Goal: Transaction & Acquisition: Purchase product/service

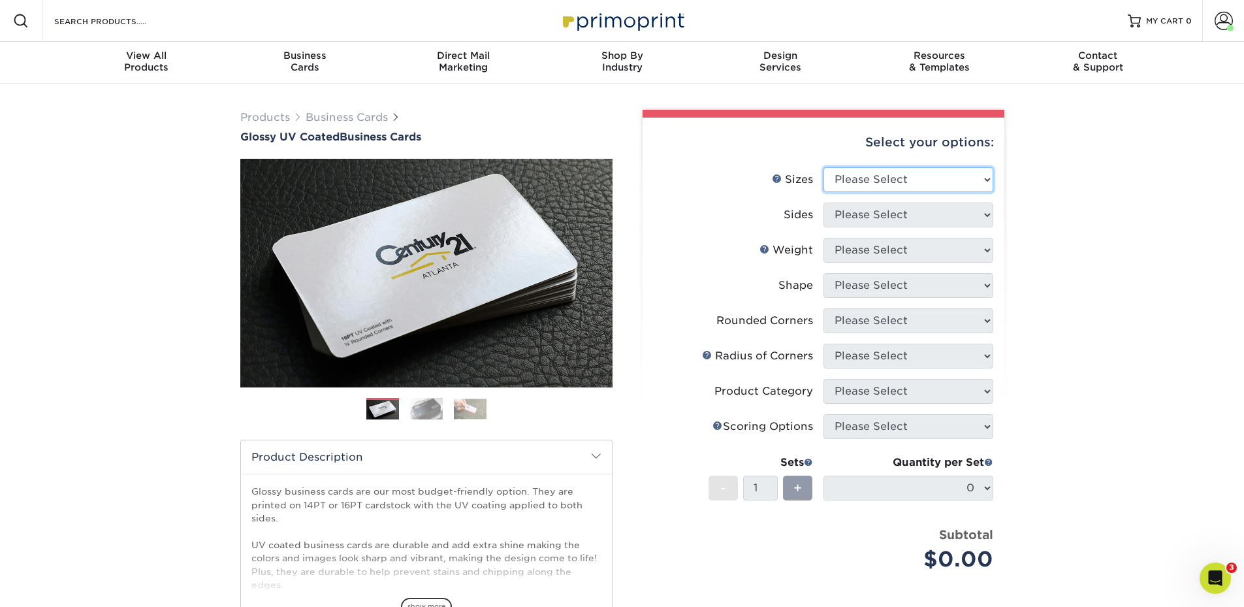
click at [851, 171] on select "Please Select 1.5" x 3.5" - Mini 1.75" x 3.5" - Mini 2" x 2" - Square 2" x 3" -…" at bounding box center [908, 179] width 170 height 25
select select "2.00x3.50"
click at [823, 167] on select "Please Select 1.5" x 3.5" - Mini 1.75" x 3.5" - Mini 2" x 2" - Square 2" x 3" -…" at bounding box center [908, 179] width 170 height 25
click at [900, 223] on select "Please Select Print Both Sides Print Front Only" at bounding box center [908, 214] width 170 height 25
select select "13abbda7-1d64-4f25-8bb2-c179b224825d"
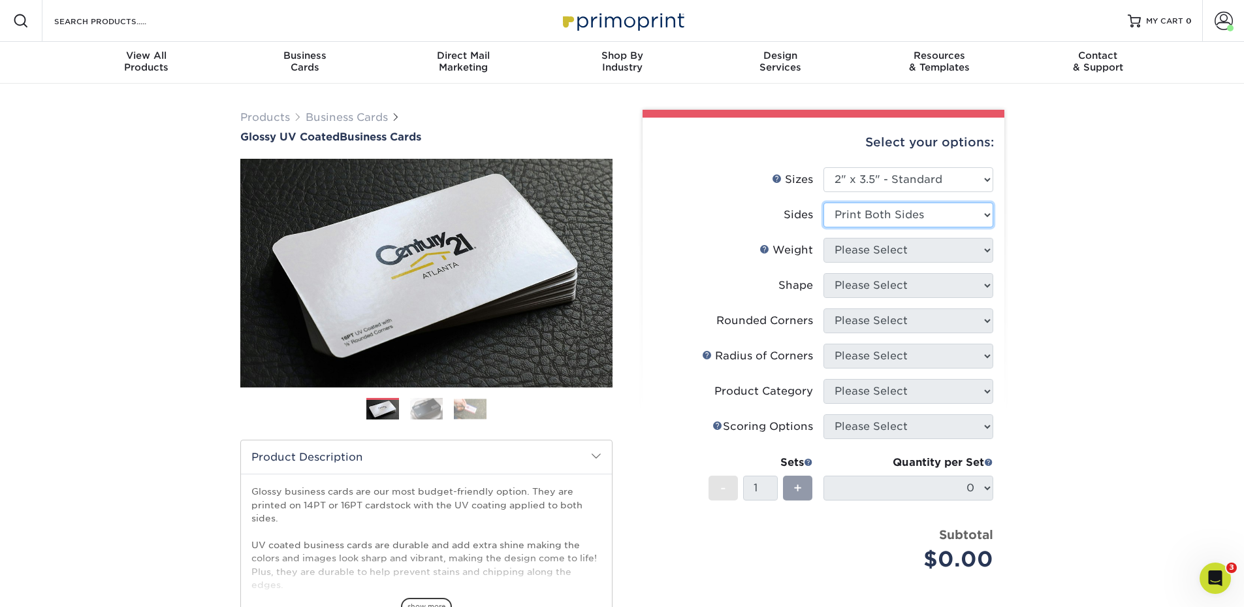
click at [823, 202] on select "Please Select Print Both Sides Print Front Only" at bounding box center [908, 214] width 170 height 25
click at [895, 248] on select "Please Select 16PT 14PT" at bounding box center [908, 250] width 170 height 25
select select "14PT"
click at [823, 238] on select "Please Select 16PT 14PT" at bounding box center [908, 250] width 170 height 25
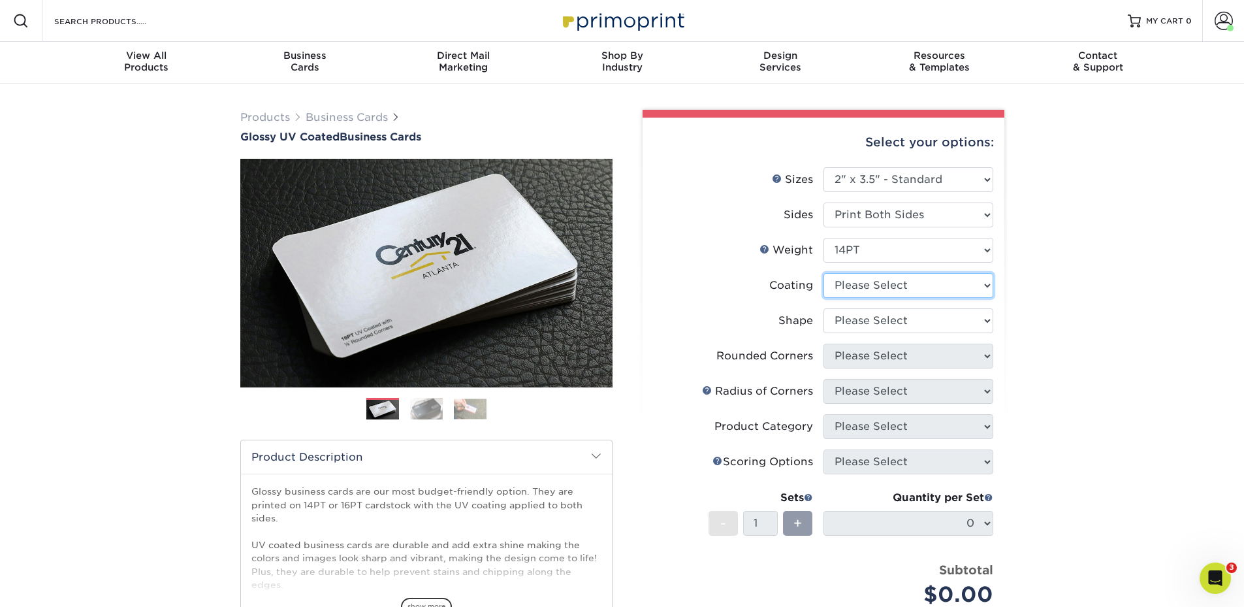
click at [886, 285] on select at bounding box center [908, 285] width 170 height 25
select select "1e8116af-acfc-44b1-83dc-8181aa338834"
click at [823, 273] on select at bounding box center [908, 285] width 170 height 25
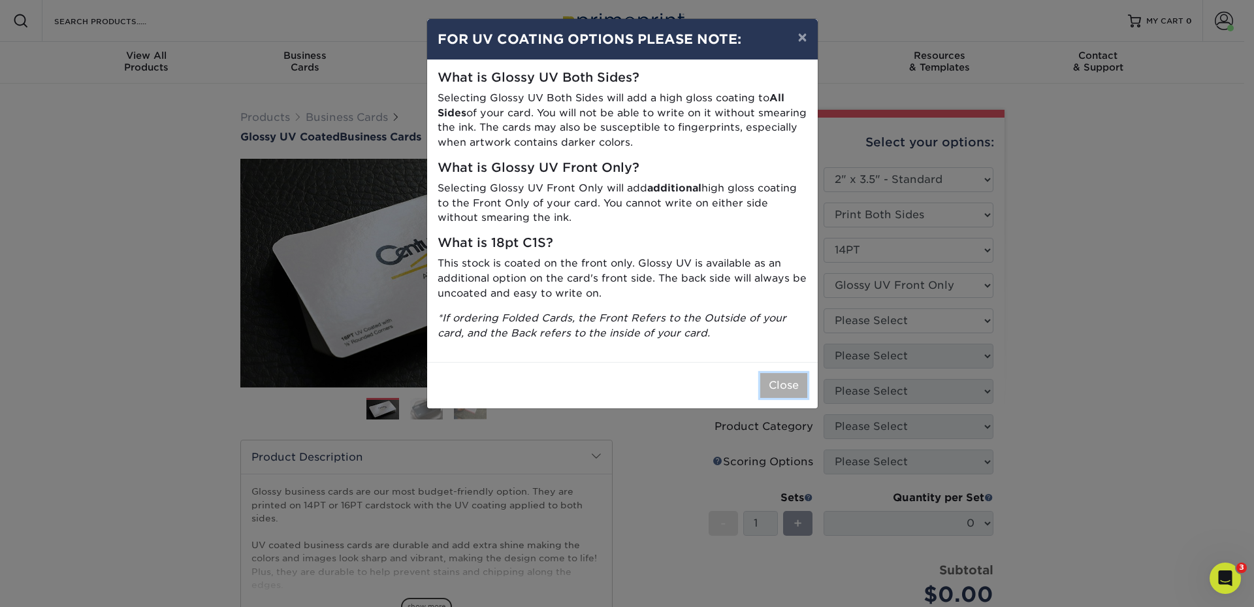
click at [781, 381] on button "Close" at bounding box center [783, 385] width 47 height 25
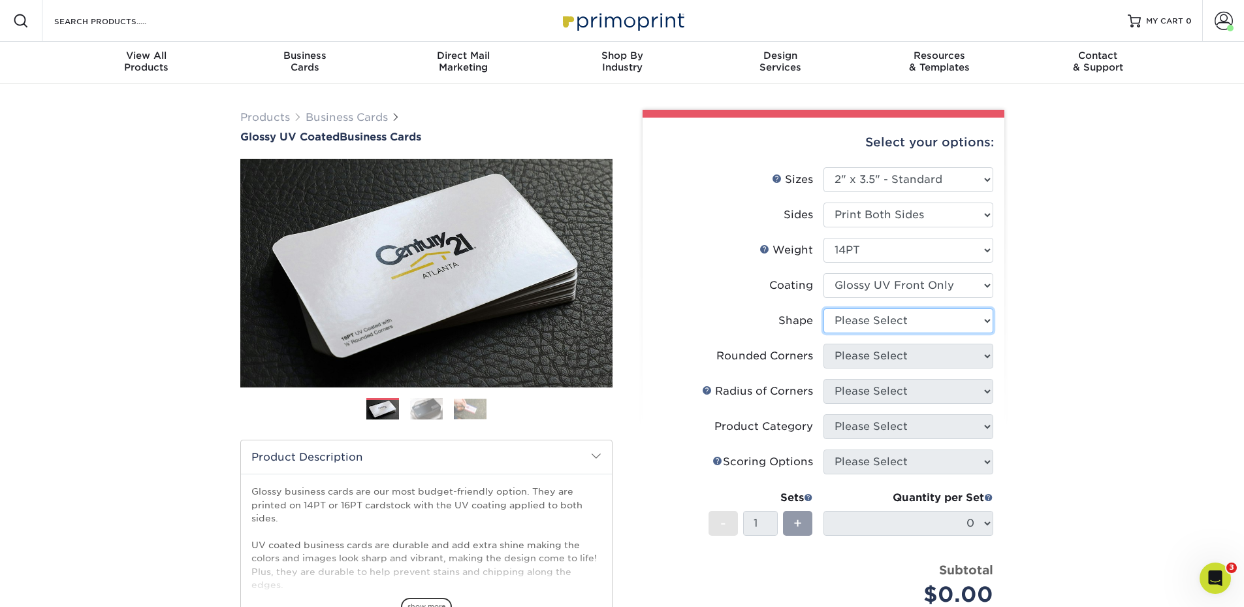
click at [875, 321] on select "Please Select Standard" at bounding box center [908, 320] width 170 height 25
select select "standard"
click at [823, 308] on select "Please Select Standard" at bounding box center [908, 320] width 170 height 25
click at [862, 360] on select "Please Select Yes - Round 2 Corners Yes - Round 4 Corners No" at bounding box center [908, 355] width 170 height 25
select select "0"
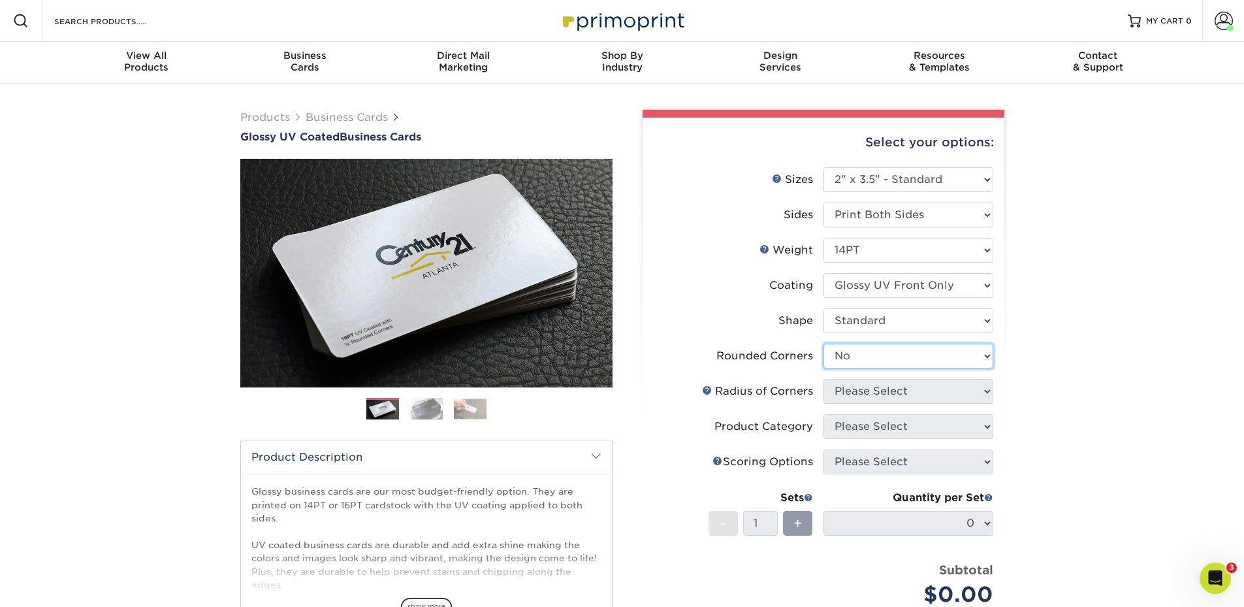
click at [823, 343] on select "Please Select Yes - Round 2 Corners Yes - Round 4 Corners No" at bounding box center [908, 355] width 170 height 25
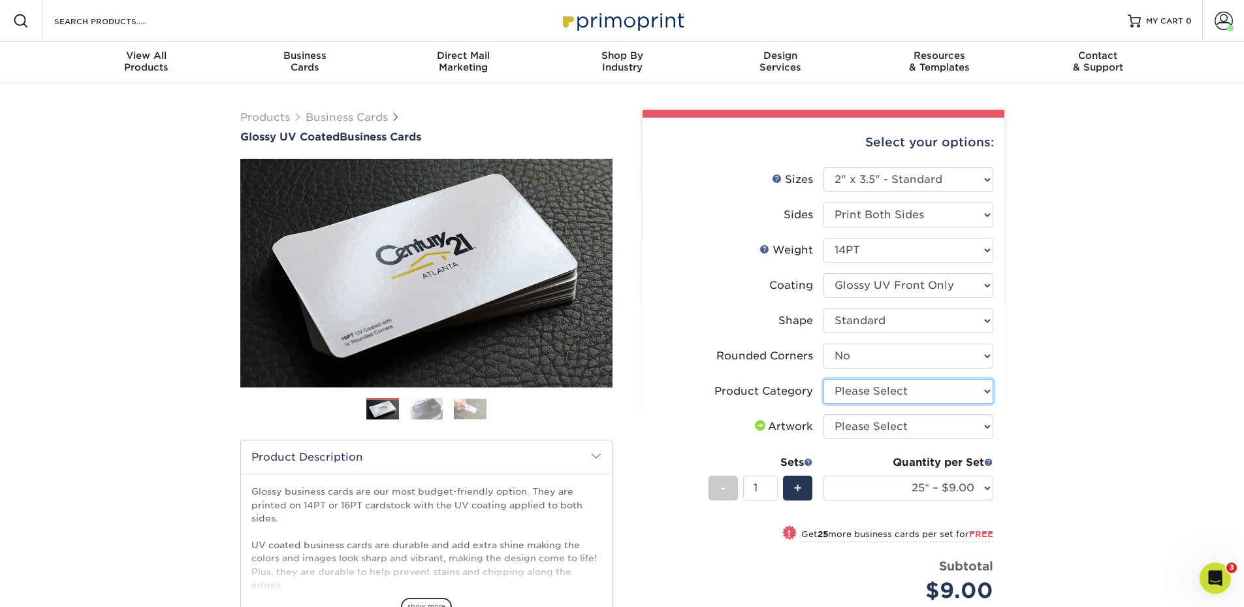
click at [876, 391] on select "Please Select Business Cards" at bounding box center [908, 391] width 170 height 25
select select "3b5148f1-0588-4f88-a218-97bcfdce65c1"
click at [823, 379] on select "Please Select Business Cards" at bounding box center [908, 391] width 170 height 25
click at [859, 427] on select "Please Select I will upload files I need a design - $100" at bounding box center [908, 426] width 170 height 25
select select "upload"
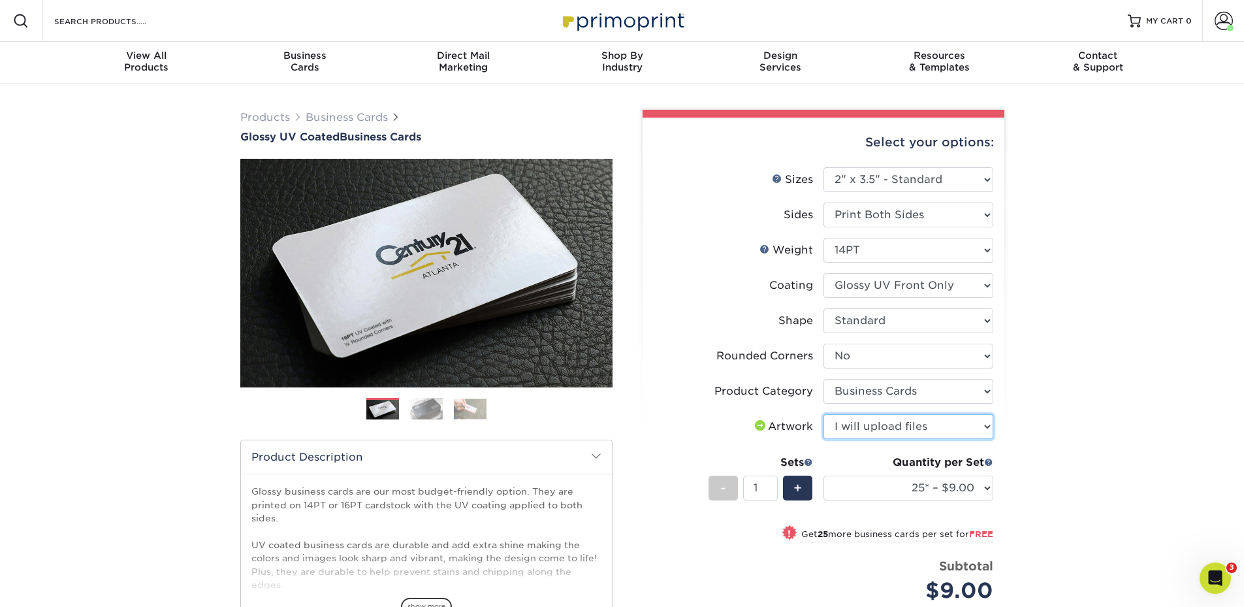
click at [823, 414] on select "Please Select I will upload files I need a design - $100" at bounding box center [908, 426] width 170 height 25
click at [834, 491] on select "25* – $9.00 50* – $9.00 100* – $9.00 250* – $17.00 500 – $33.00 1000 – $42.00 2…" at bounding box center [908, 487] width 170 height 25
select select "500 – $33.00"
click at [823, 475] on select "25* – $9.00 50* – $9.00 100* – $9.00 250* – $17.00 500 – $33.00 1000 – $42.00 2…" at bounding box center [908, 487] width 170 height 25
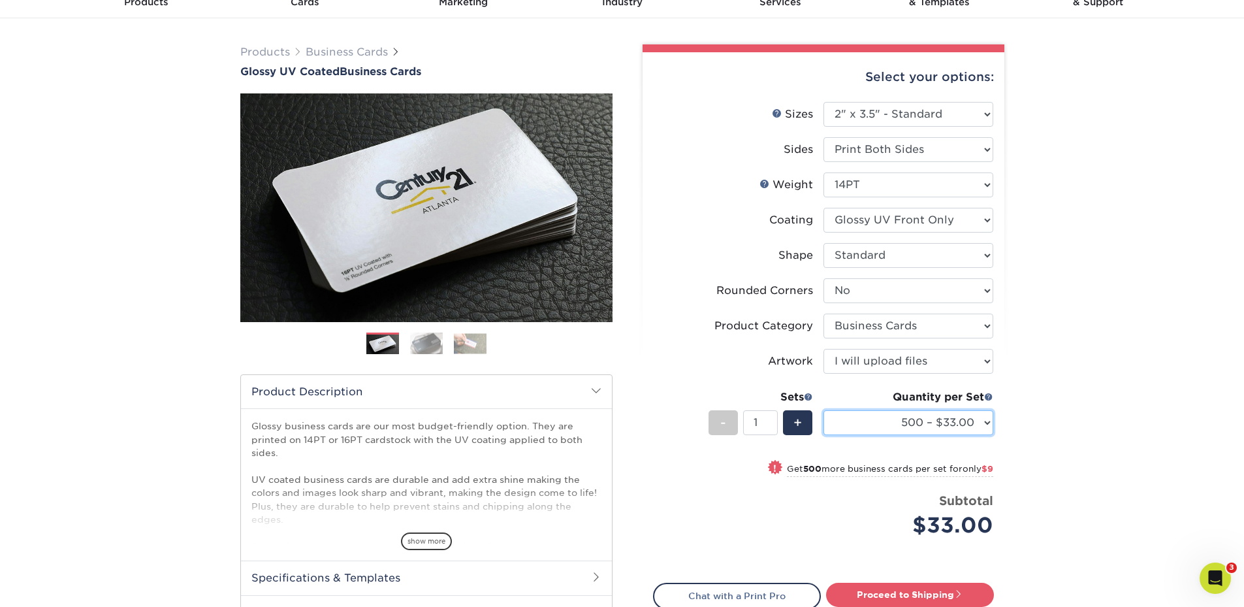
click at [965, 431] on select "25* – $9.00 50* – $9.00 100* – $9.00 250* – $17.00 500 – $33.00 1000 – $42.00 2…" at bounding box center [908, 422] width 170 height 25
click at [966, 427] on select "25* – $9.00 50* – $9.00 100* – $9.00 250* – $17.00 500 – $33.00 1000 – $42.00 2…" at bounding box center [908, 422] width 170 height 25
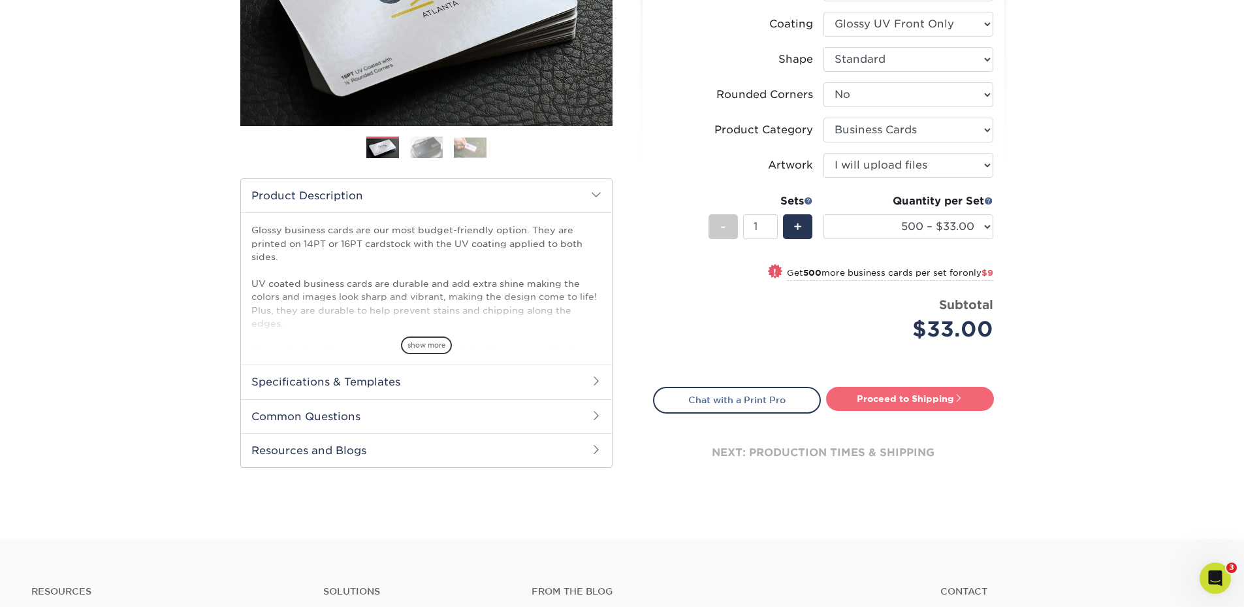
click at [918, 402] on link "Proceed to Shipping" at bounding box center [910, 399] width 168 height 24
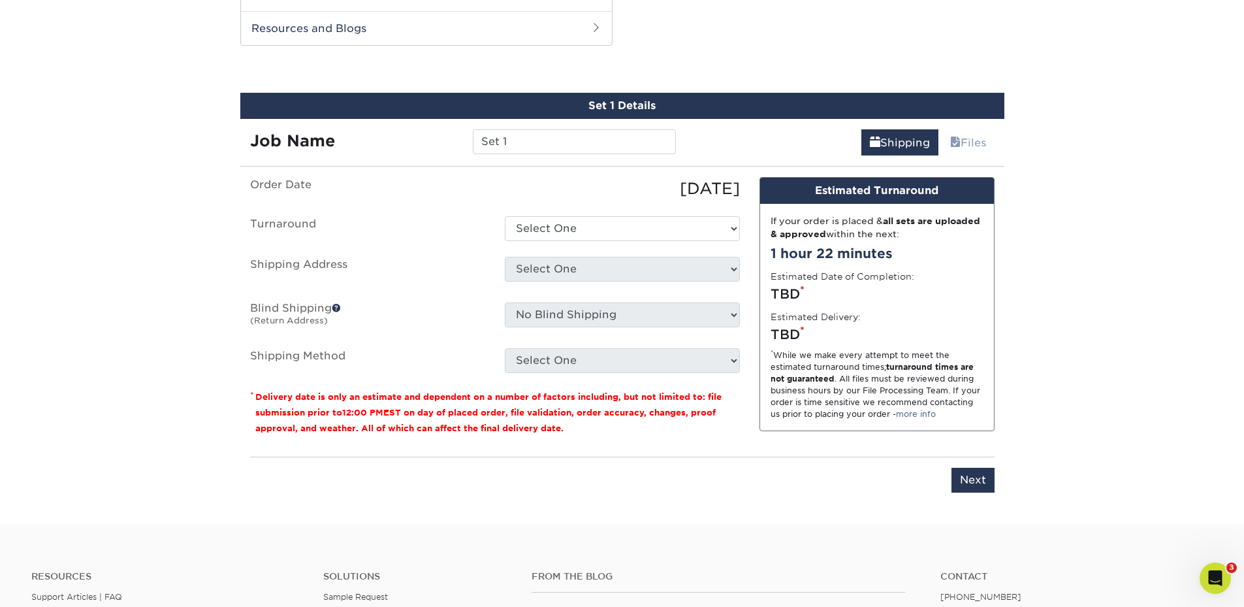
scroll to position [684, 0]
click at [505, 142] on input "Set 1" at bounding box center [574, 141] width 203 height 25
drag, startPoint x: 516, startPoint y: 138, endPoint x: 392, endPoint y: 127, distance: 125.2
click at [392, 127] on div "Job Name Set 1" at bounding box center [463, 136] width 446 height 37
type input "[PERSON_NAME] - Cards"
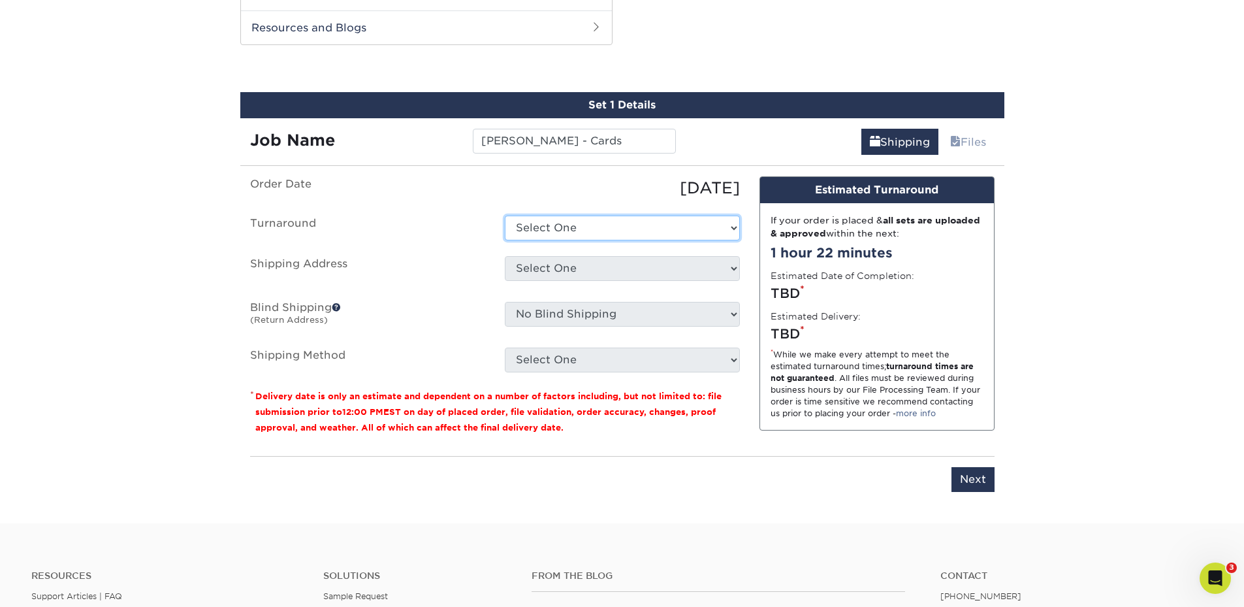
click at [547, 229] on select "Select One 2-4 Business Days 2 Day Next Business Day" at bounding box center [622, 227] width 235 height 25
select select "4ed5b183-8b0a-4e92-90c2-1c9810e7d032"
click at [505, 215] on select "Select One 2-4 Business Days 2 Day Next Business Day" at bounding box center [622, 227] width 235 height 25
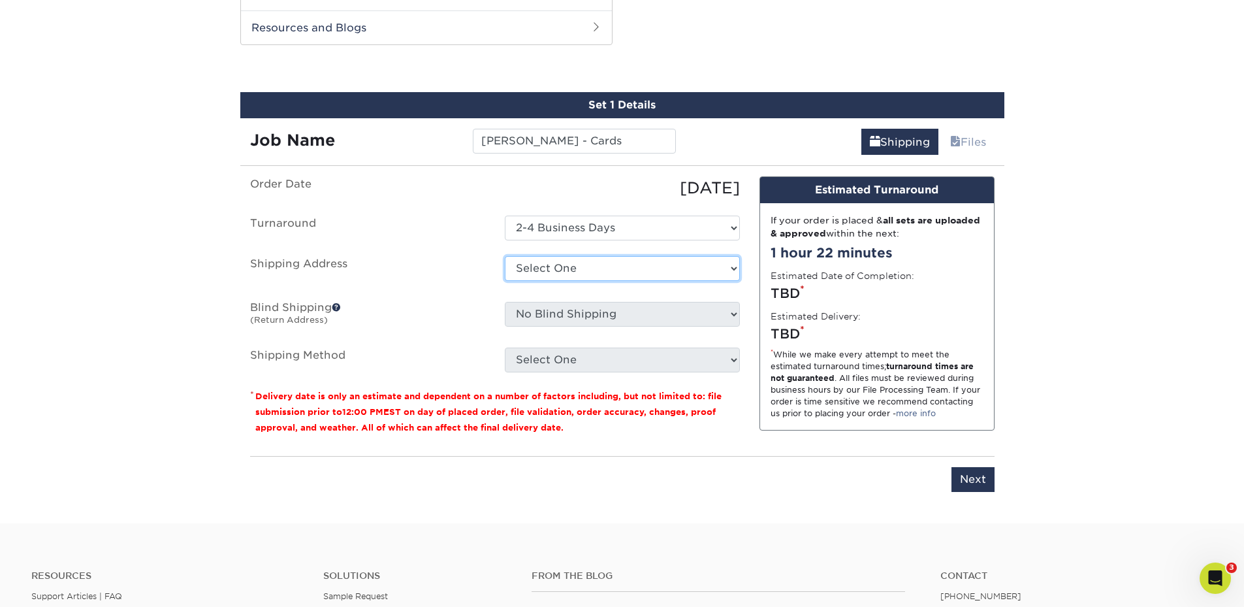
click at [555, 272] on select "Select One ABQ - BHI C- DEN - BHI DEN - EITS GJ Las Cruces LC Sarah Ganley + Ad…" at bounding box center [622, 268] width 235 height 25
select select "10798"
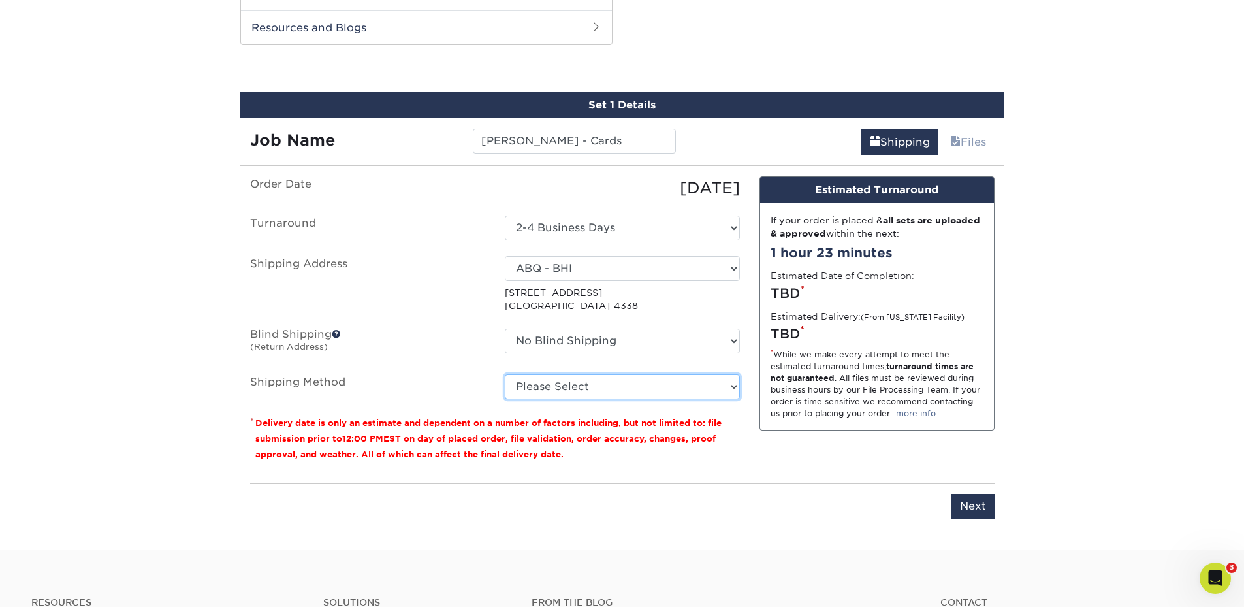
click at [554, 383] on select "Please Select Ground Shipping (+$8.96) 3 Day Shipping Service (+$15.34) 2 Day A…" at bounding box center [622, 386] width 235 height 25
select select "03"
click at [505, 374] on select "Please Select Ground Shipping (+$8.96) 3 Day Shipping Service (+$15.34) 2 Day A…" at bounding box center [622, 386] width 235 height 25
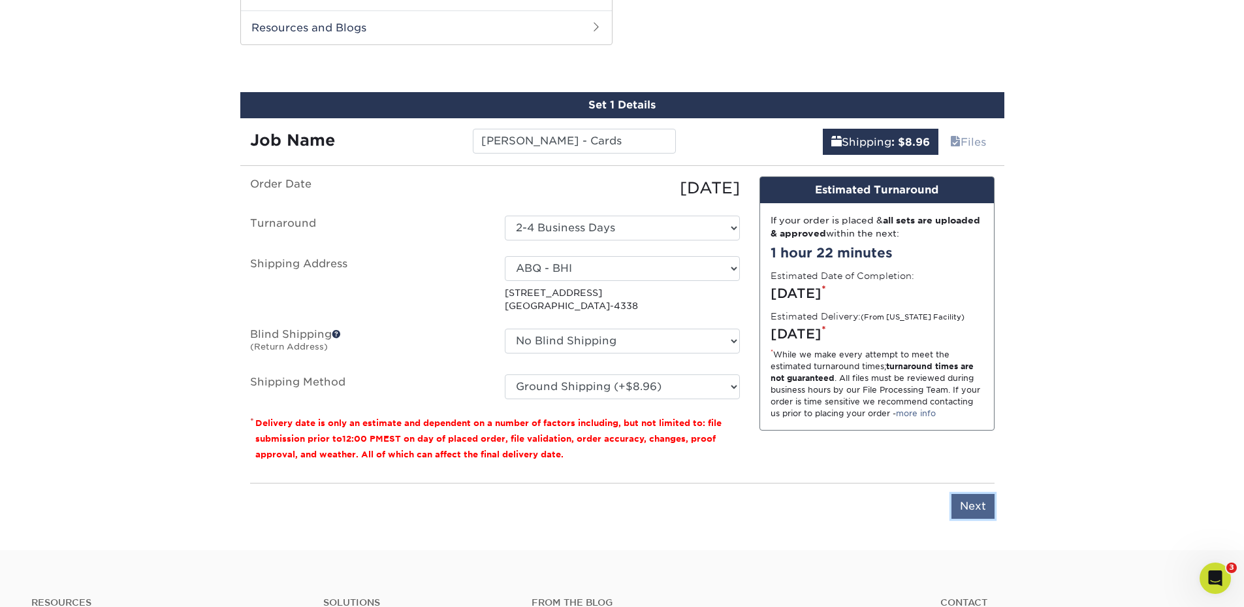
click at [964, 505] on input "Next" at bounding box center [972, 506] width 43 height 25
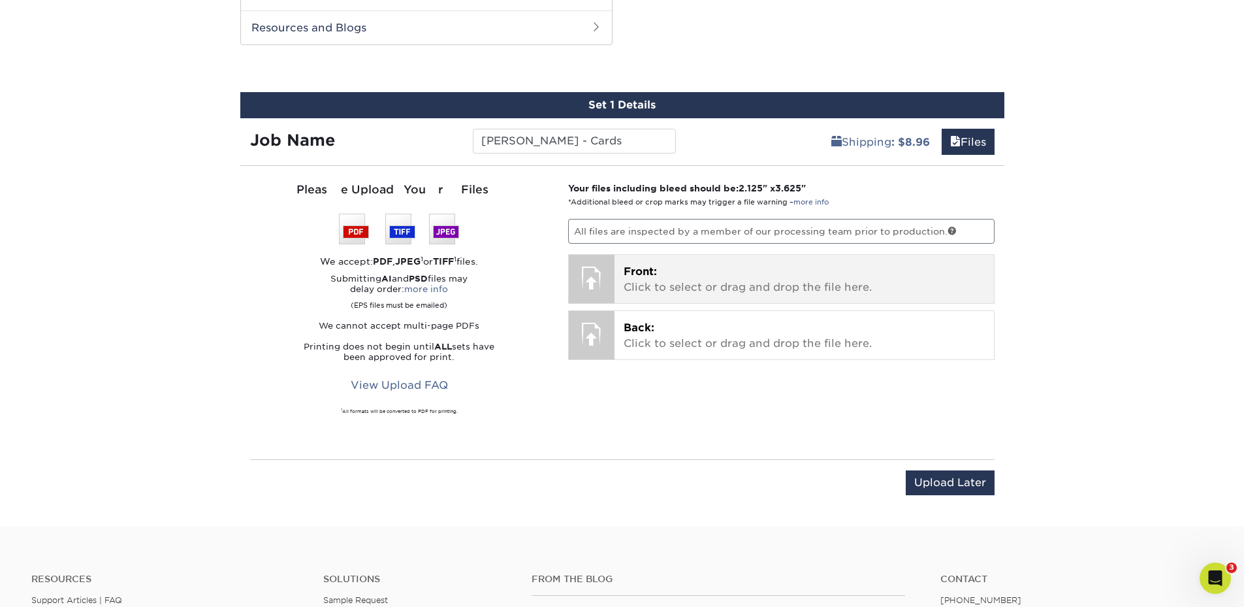
click at [690, 275] on p "Front: Click to select or drag and drop the file here." at bounding box center [804, 279] width 361 height 31
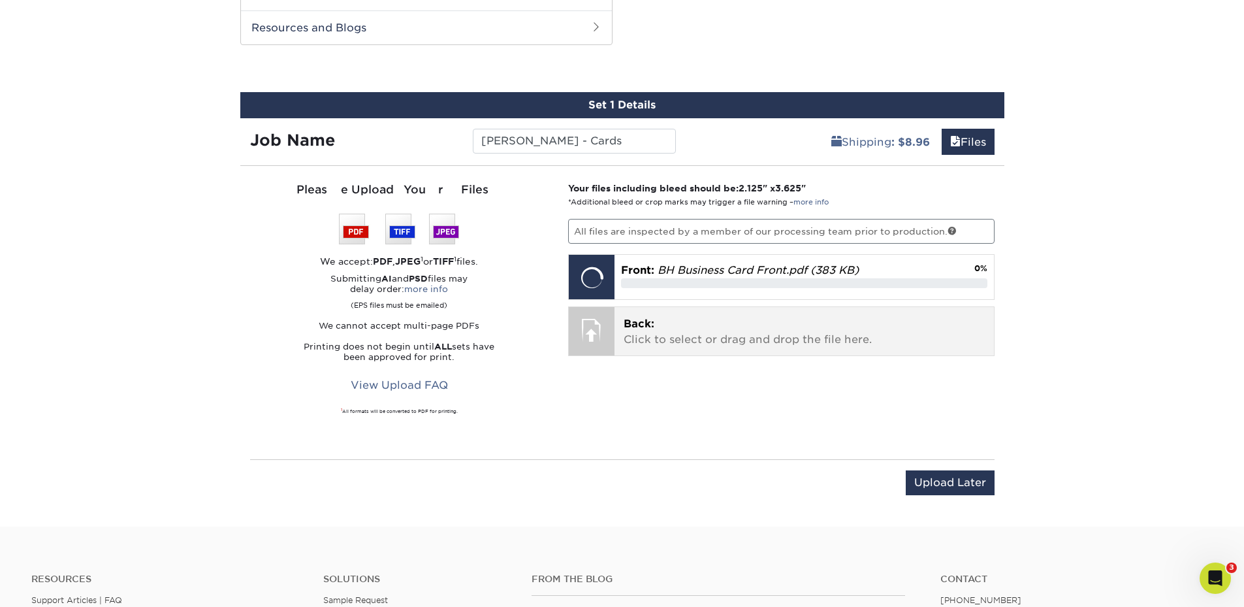
click at [641, 337] on p "Back: Click to select or drag and drop the file here." at bounding box center [804, 331] width 361 height 31
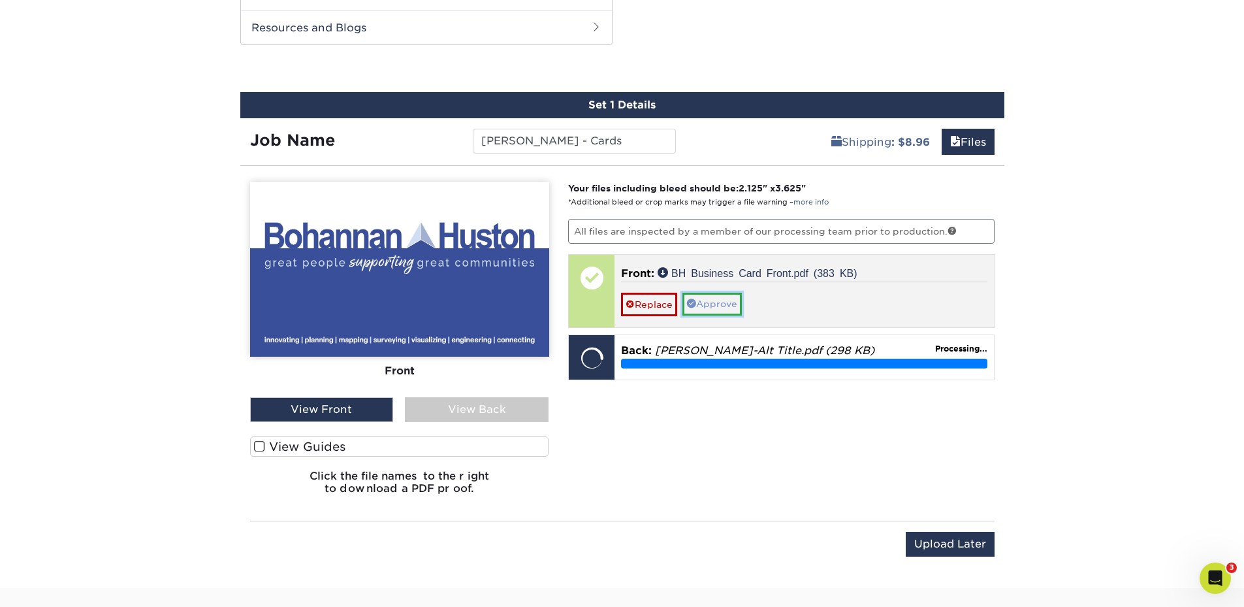
click at [723, 305] on link "Approve" at bounding box center [711, 304] width 59 height 22
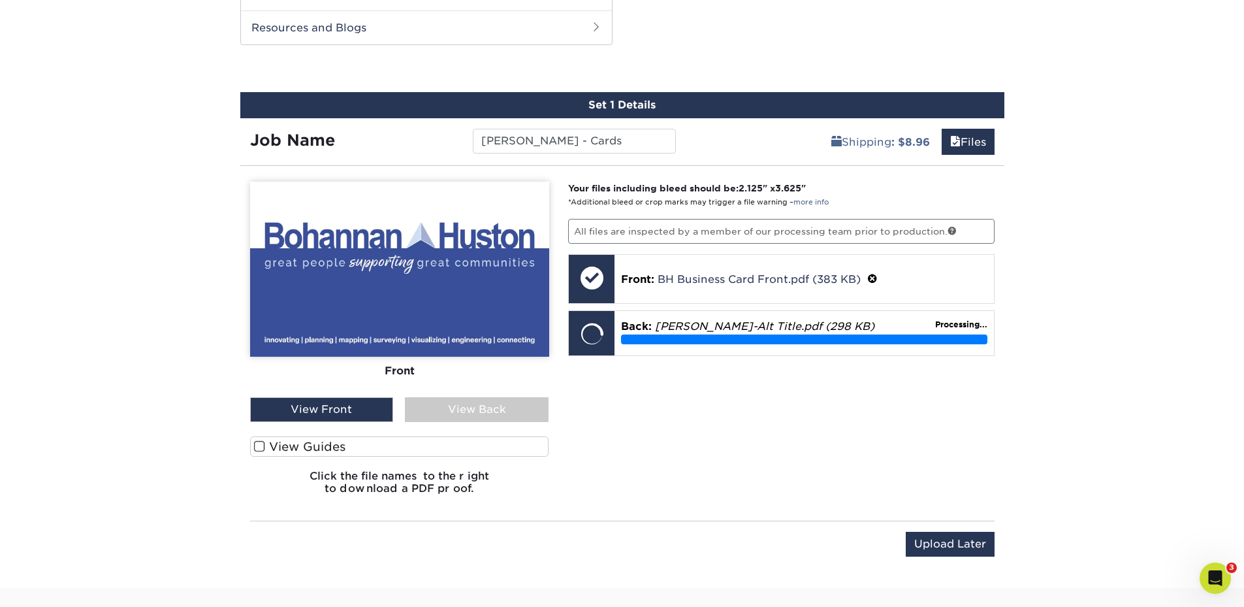
click at [430, 409] on div "View Back" at bounding box center [477, 409] width 144 height 25
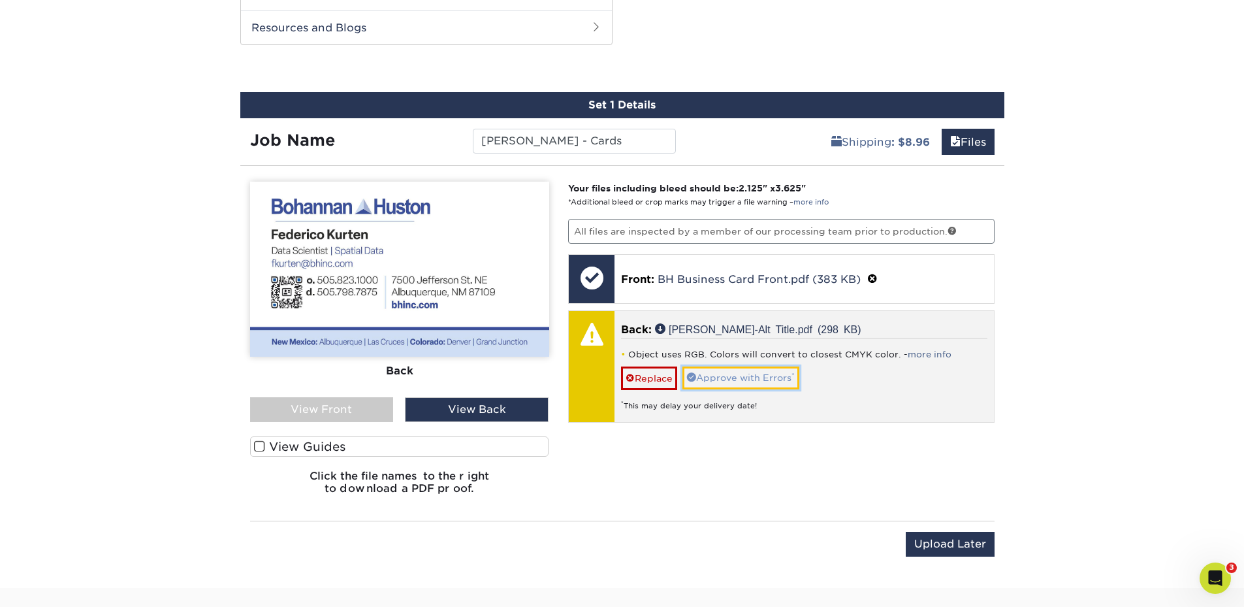
click at [761, 375] on link "Approve with Errors *" at bounding box center [740, 377] width 117 height 22
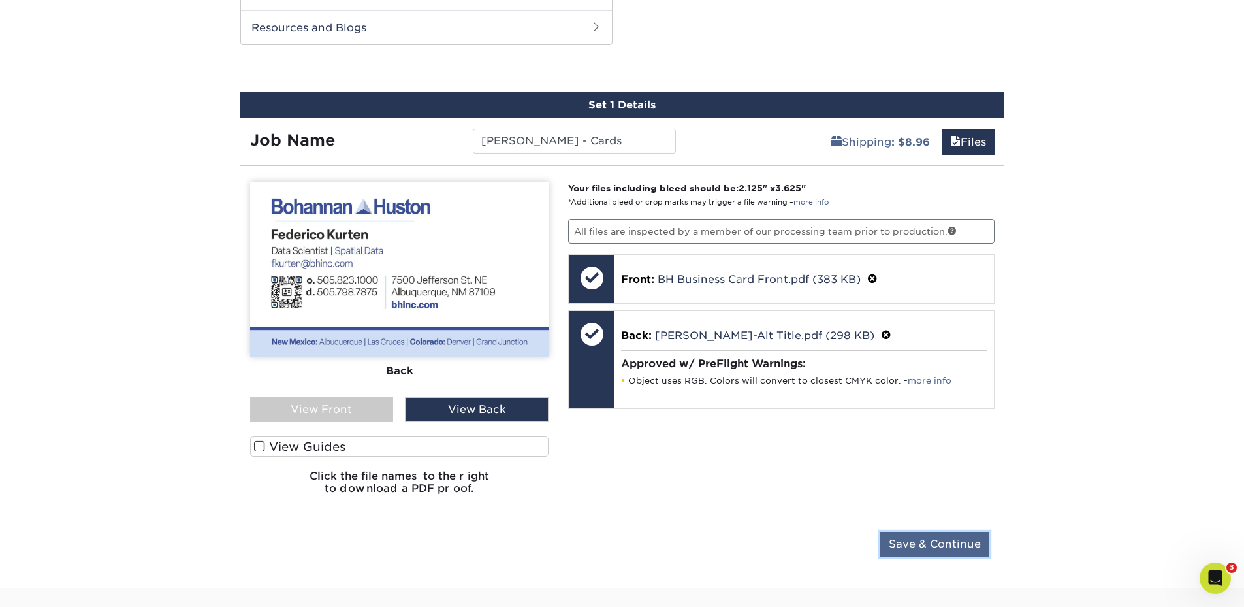
click at [938, 546] on input "Save & Continue" at bounding box center [934, 544] width 109 height 25
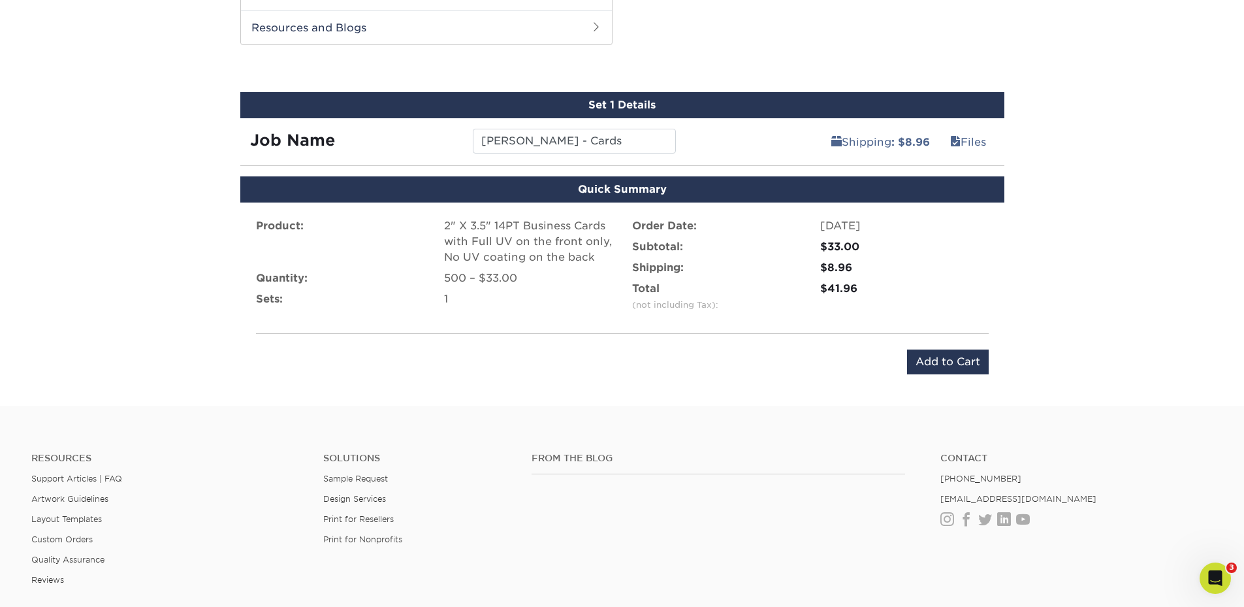
click at [944, 375] on div "Product: 2" X 3.5" 14PT Business Cards with Full UV on the front only, No UV co…" at bounding box center [622, 295] width 764 height 187
click at [948, 366] on input "Add to Cart" at bounding box center [948, 361] width 82 height 25
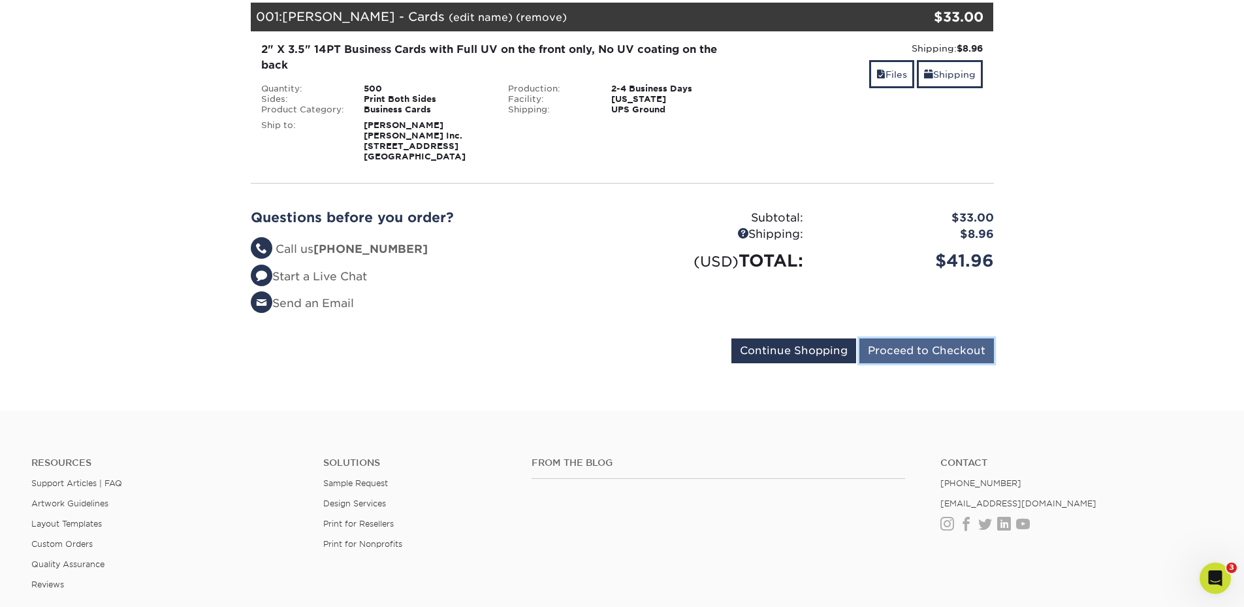
click at [892, 349] on input "Proceed to Checkout" at bounding box center [926, 350] width 135 height 25
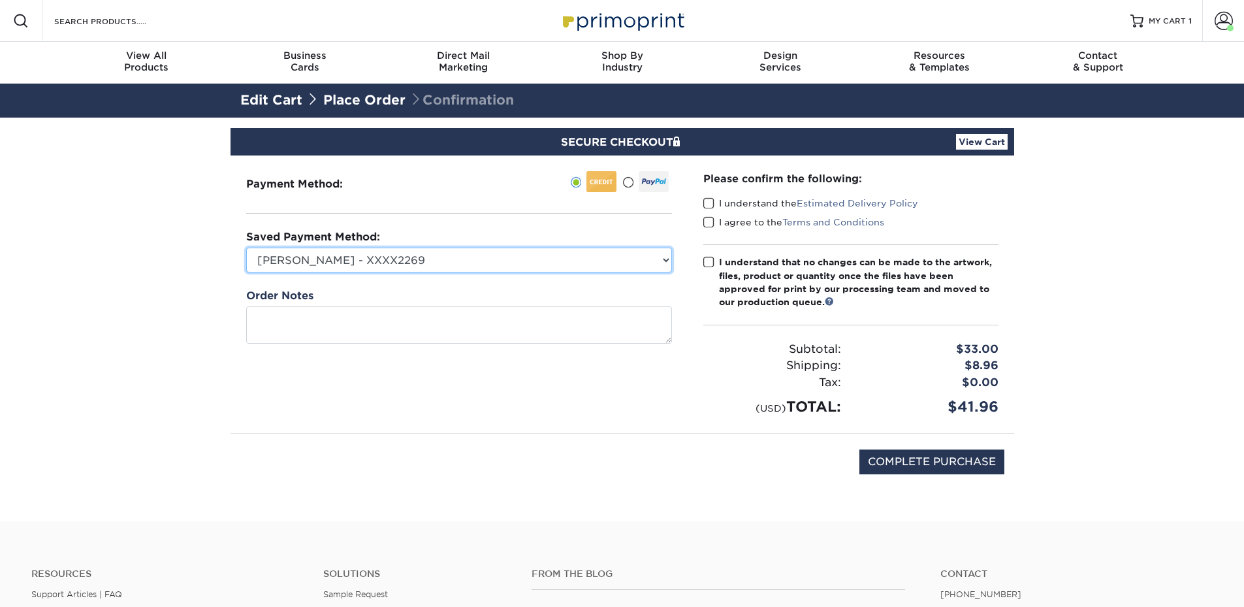
click at [409, 253] on select "Cody O. - XXXX2269 MasterCard - XXXX1282 Lisa Hurst - XXXX5524 New Credit Card" at bounding box center [459, 259] width 426 height 25
select select "73023"
click at [246, 247] on select "Cody O. - XXXX2269 MasterCard - XXXX1282 Lisa Hurst - XXXX5524 New Credit Card" at bounding box center [459, 259] width 426 height 25
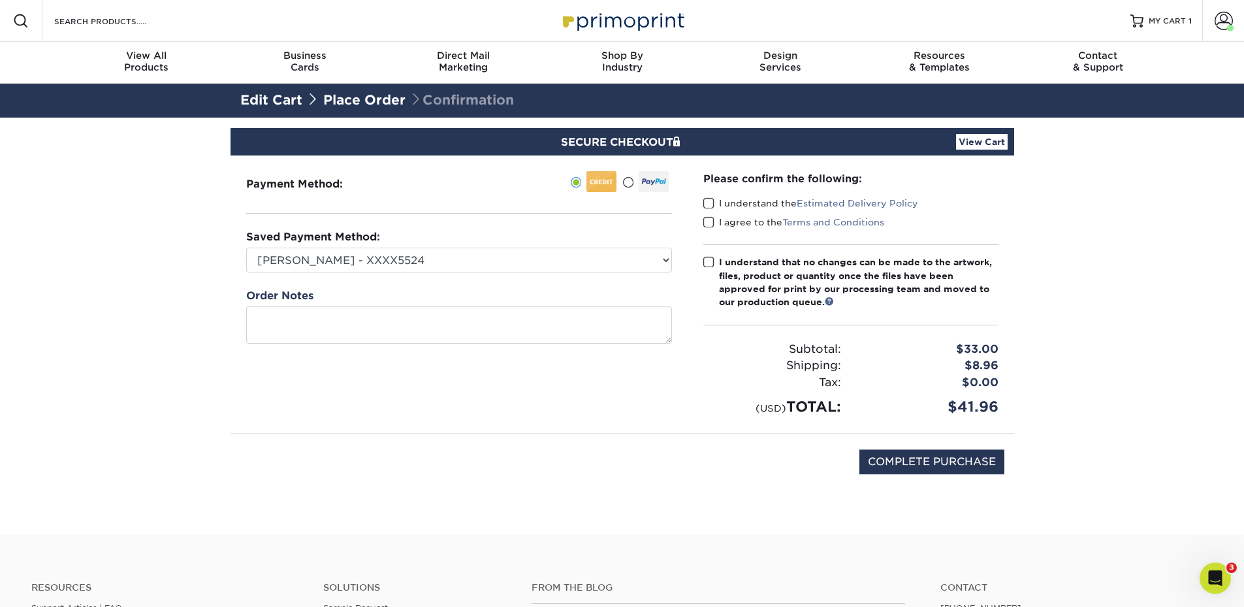
click at [714, 193] on div "Please confirm the following: I understand the Estimated Delivery Policy I agre…" at bounding box center [850, 294] width 295 height 246
click at [714, 206] on span at bounding box center [708, 203] width 11 height 12
click at [0, 0] on input "I understand the Estimated Delivery Policy" at bounding box center [0, 0] width 0 height 0
click at [711, 223] on span at bounding box center [708, 222] width 11 height 12
click at [0, 0] on input "I agree to the Terms and Conditions" at bounding box center [0, 0] width 0 height 0
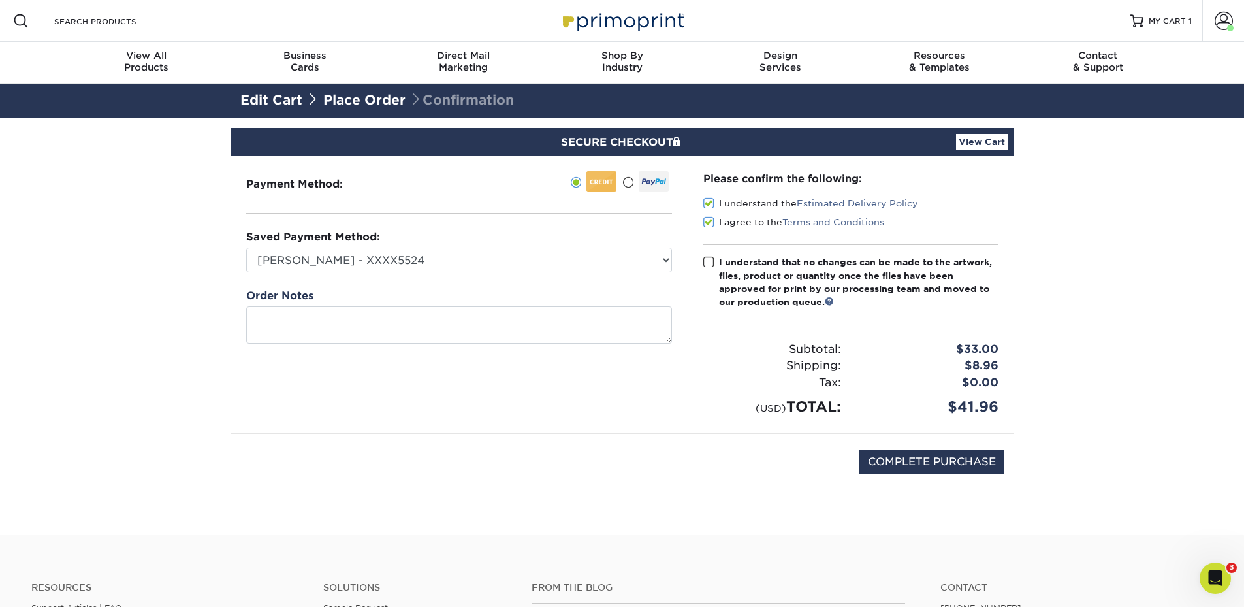
click at [712, 266] on span at bounding box center [708, 262] width 11 height 12
click at [0, 0] on input "I understand that no changes can be made to the artwork, files, product or quan…" at bounding box center [0, 0] width 0 height 0
click at [940, 460] on input "COMPLETE PURCHASE" at bounding box center [931, 461] width 145 height 25
type input "PROCESSING, PLEASE WAIT..."
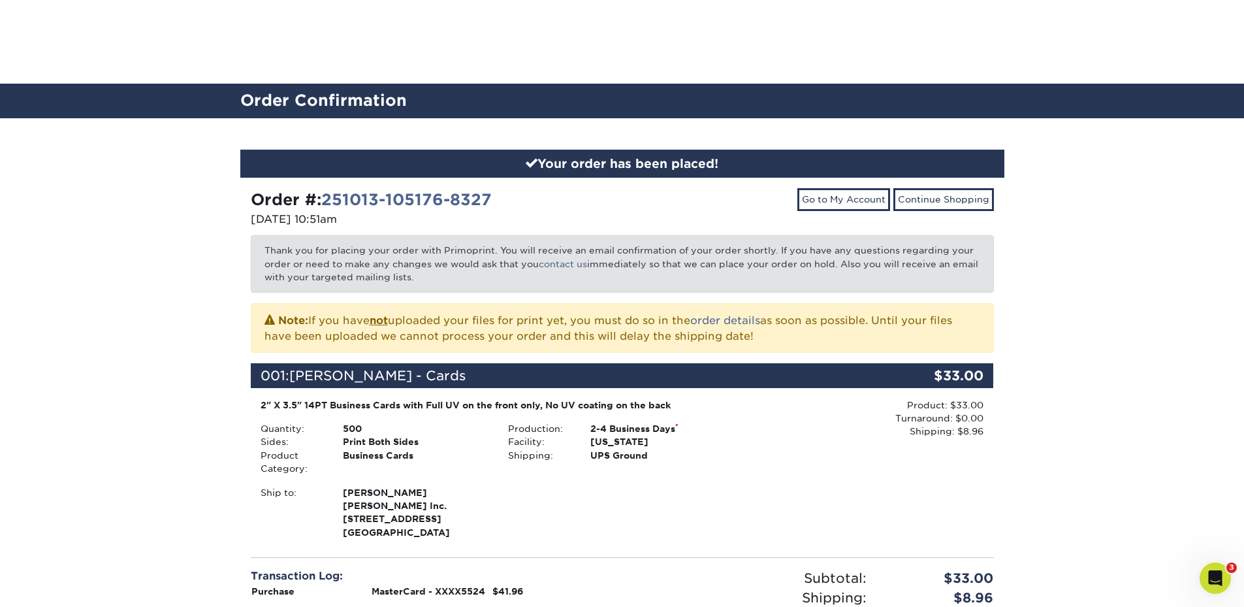
scroll to position [392, 0]
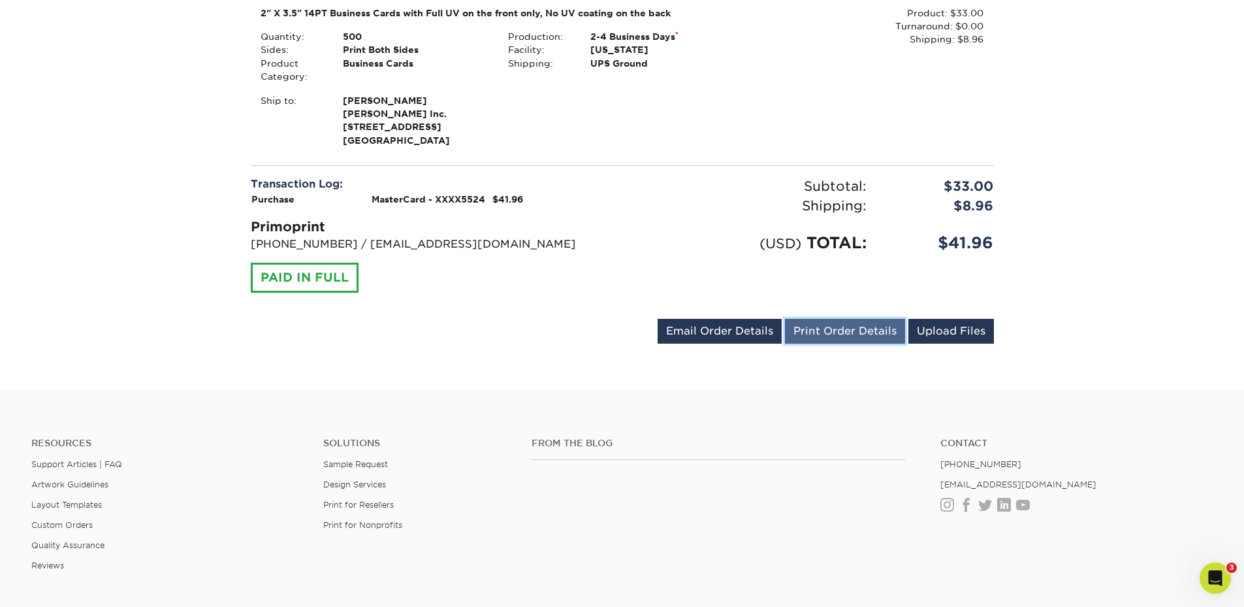
click at [815, 334] on link "Print Order Details" at bounding box center [845, 331] width 120 height 25
